Goal: Task Accomplishment & Management: Manage account settings

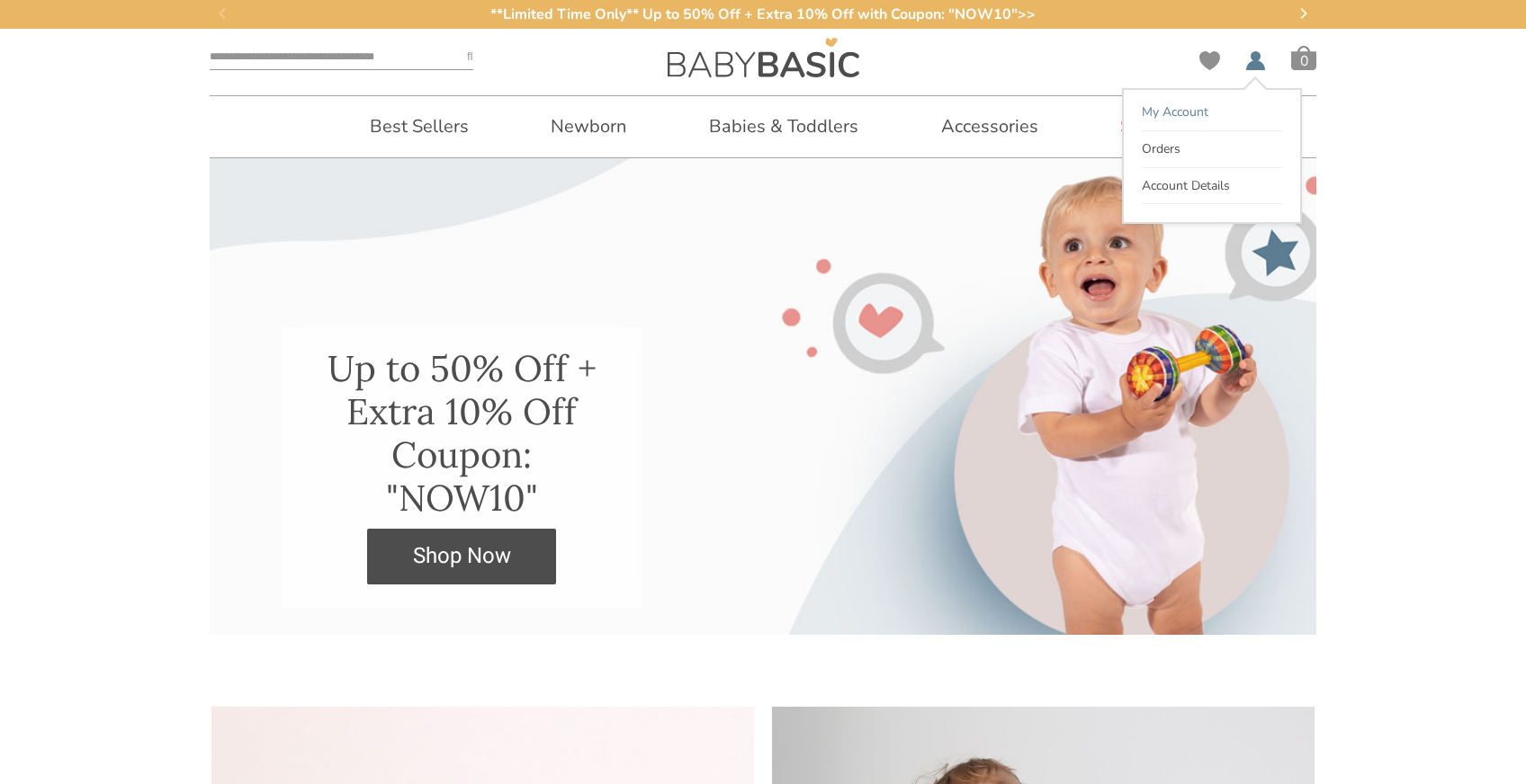
click at [1210, 118] on link "My Account" at bounding box center [1212, 113] width 141 height 37
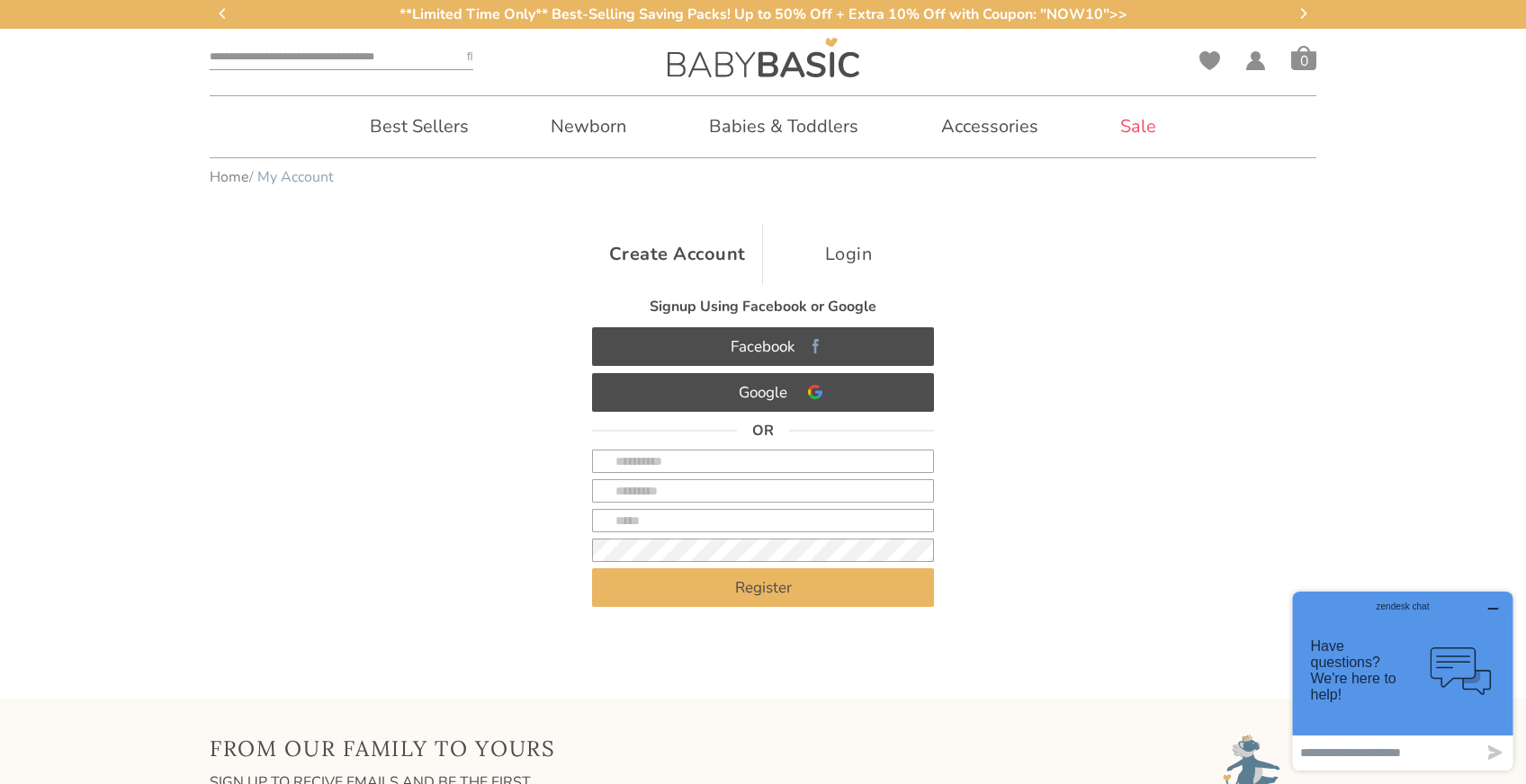
click at [858, 249] on link "Login" at bounding box center [848, 254] width 171 height 61
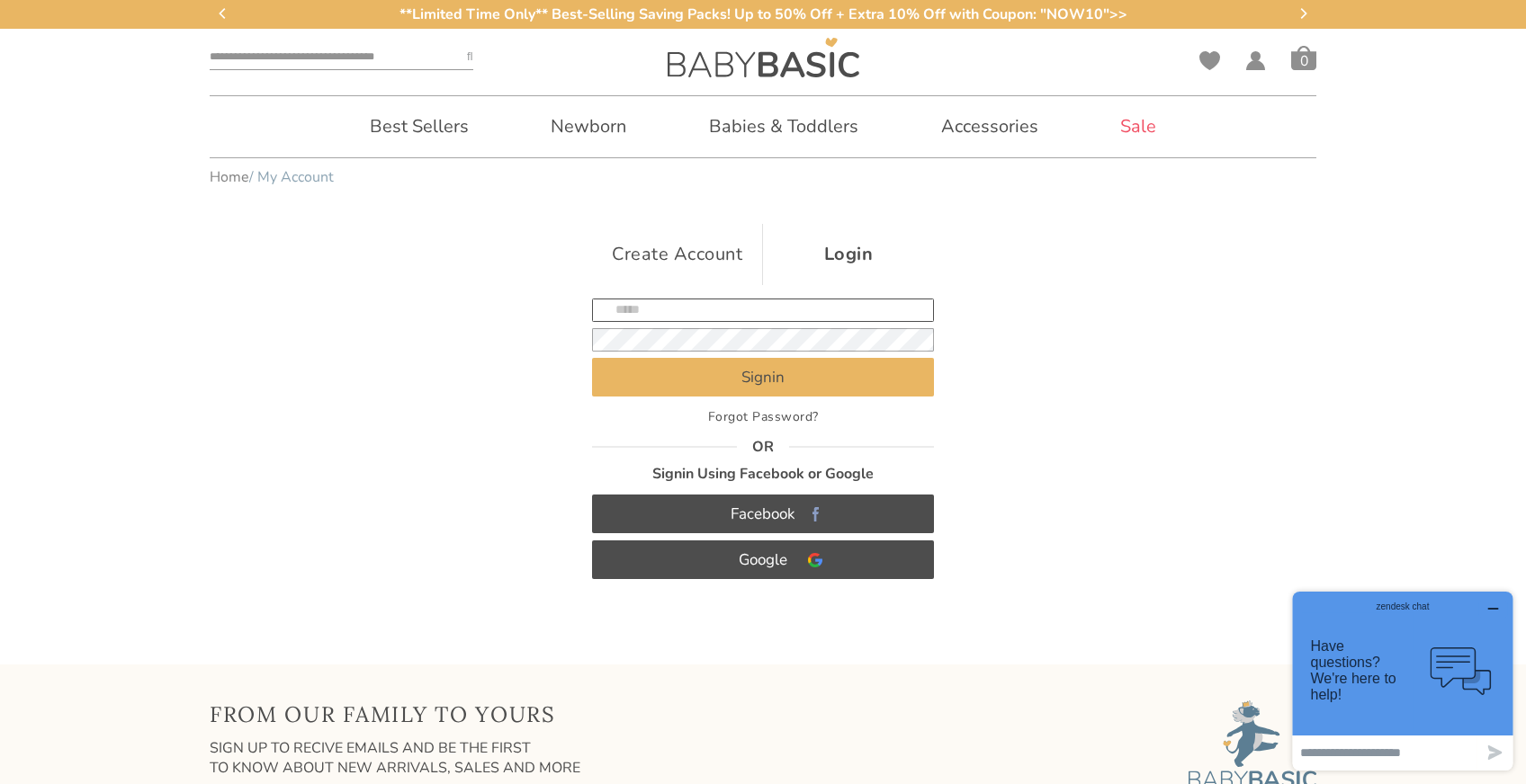
click at [772, 305] on input "text" at bounding box center [763, 310] width 342 height 23
type input "**********"
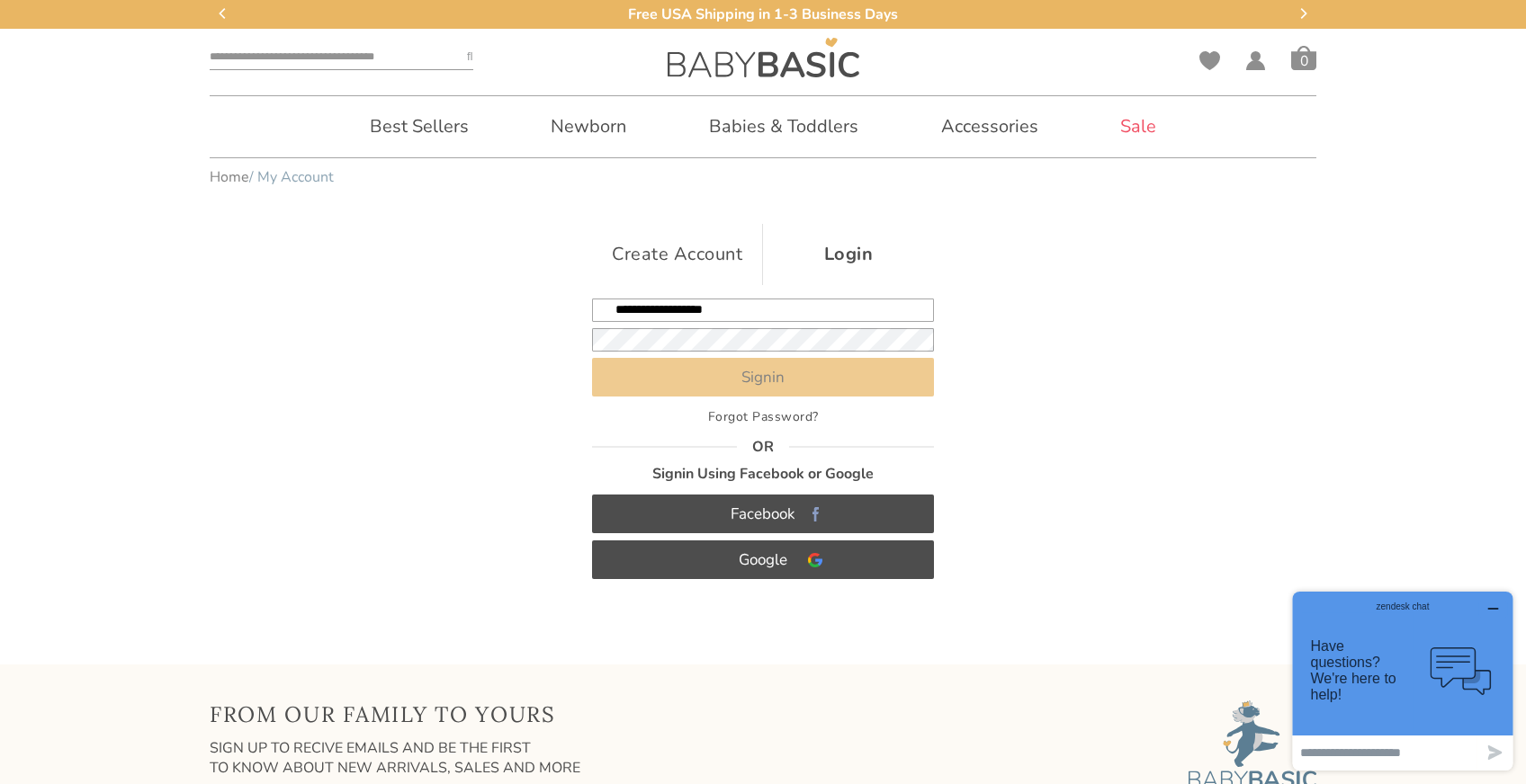
click at [762, 378] on button "Signin" at bounding box center [763, 377] width 342 height 39
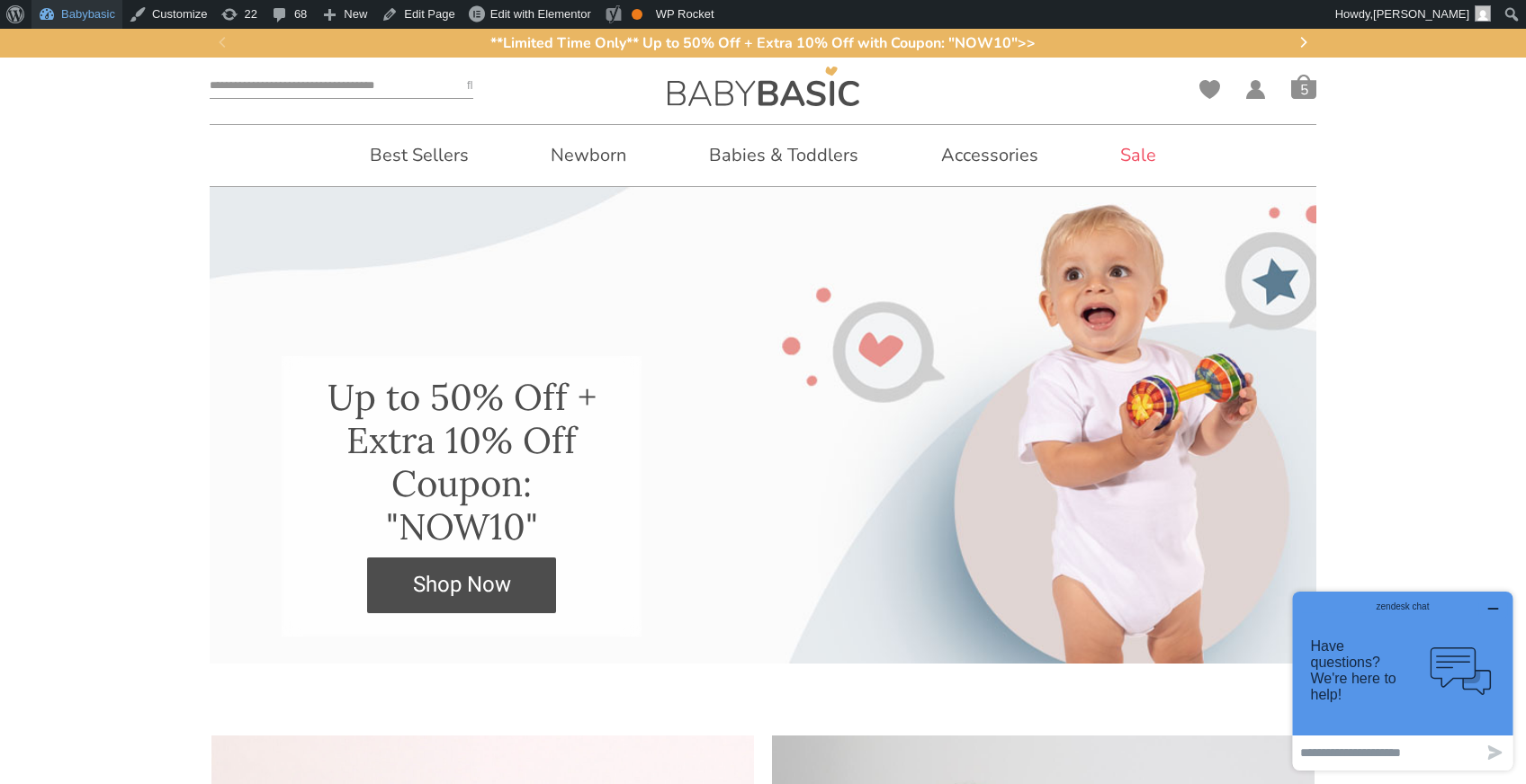
click at [95, 22] on link "Babybasic" at bounding box center [77, 14] width 91 height 29
